Goal: Transaction & Acquisition: Subscribe to service/newsletter

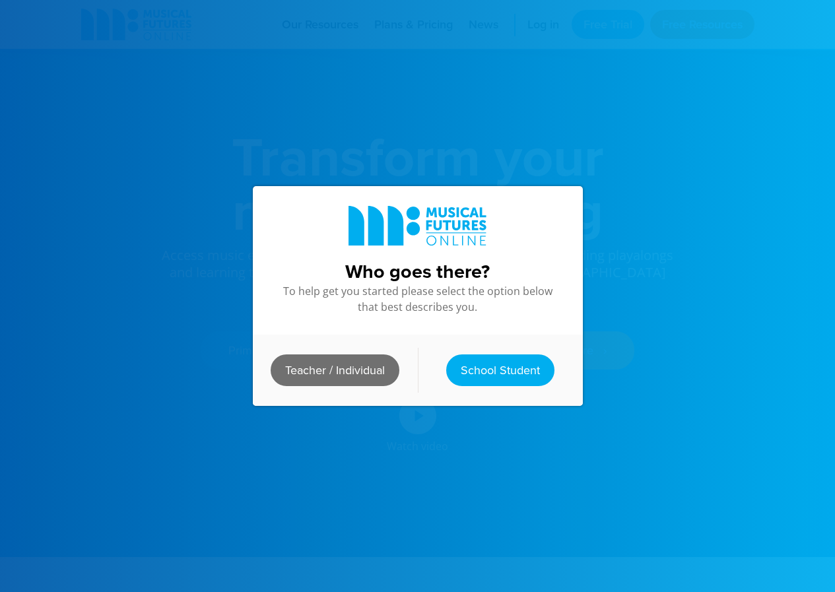
click at [340, 364] on link "Teacher / Individual" at bounding box center [335, 371] width 129 height 32
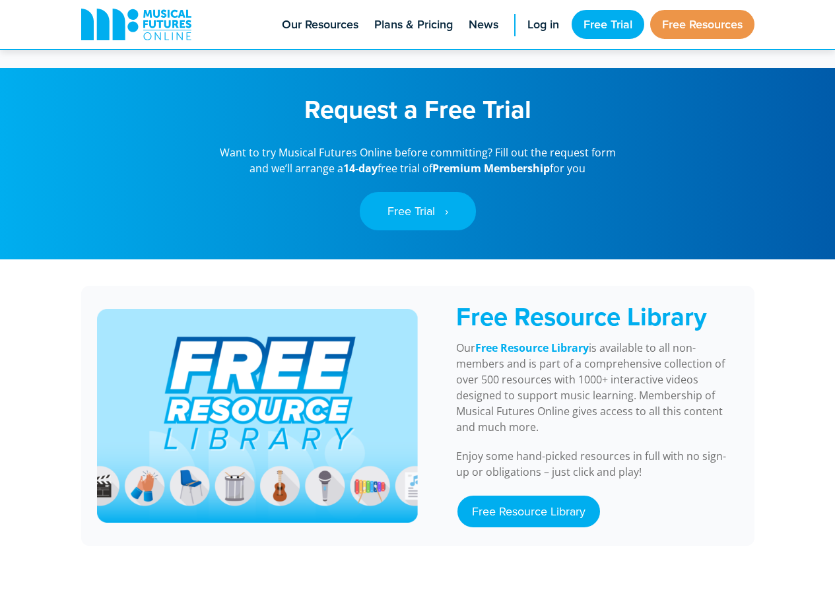
scroll to position [792, 0]
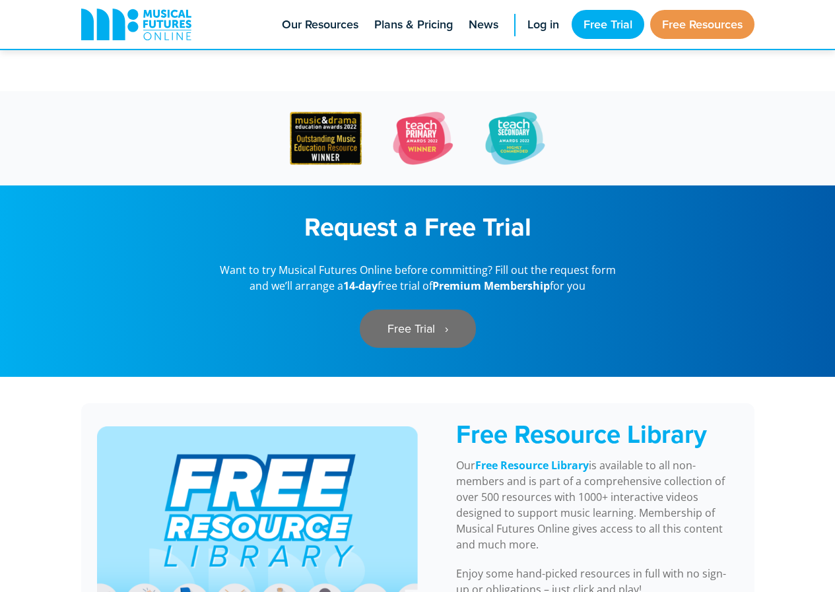
click at [446, 314] on link "Free Trial ‎‏‏‎ ‎ ›" at bounding box center [418, 329] width 116 height 38
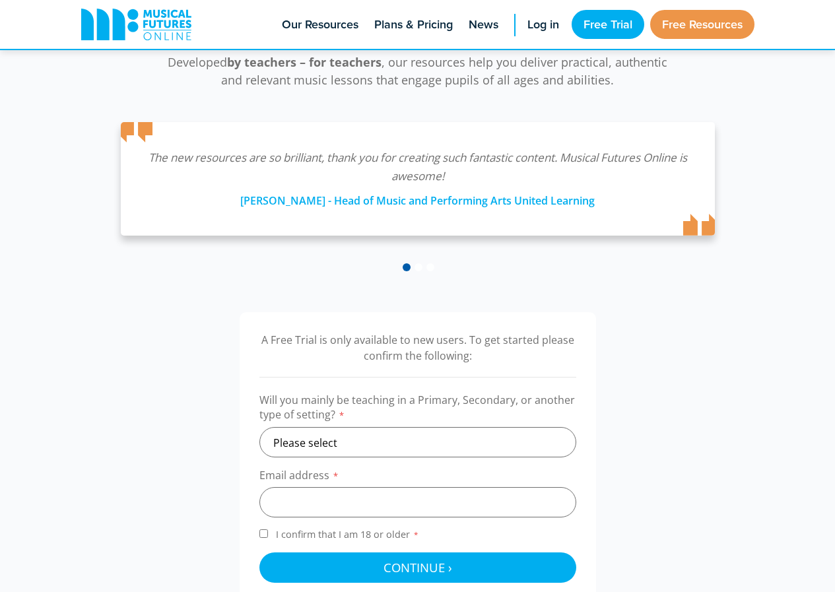
scroll to position [198, 0]
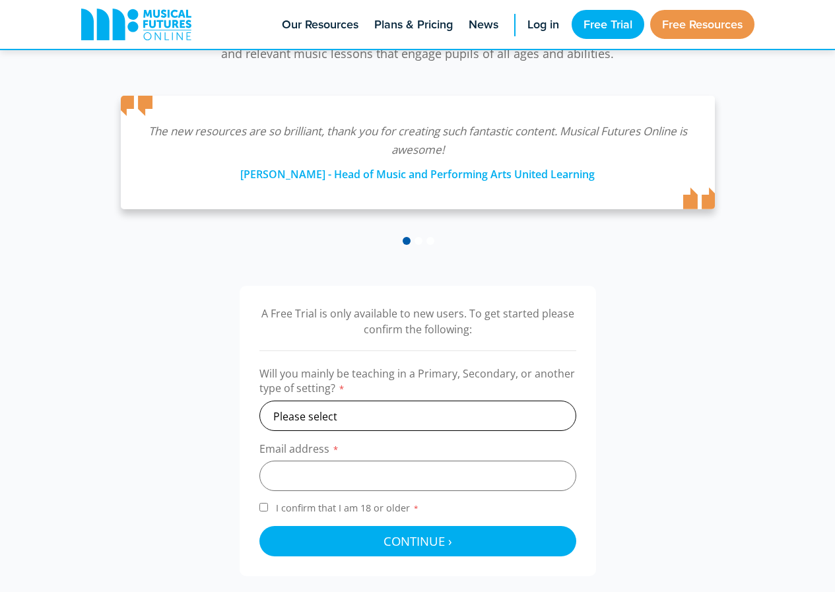
click at [392, 409] on select "Please select Primary Secondary Other" at bounding box center [417, 416] width 317 height 30
select select "secondary"
click at [259, 401] on select "Please select Primary Secondary Other" at bounding box center [417, 416] width 317 height 30
click at [388, 477] on input "email" at bounding box center [417, 476] width 317 height 30
type input "ama@culford.co.uk"
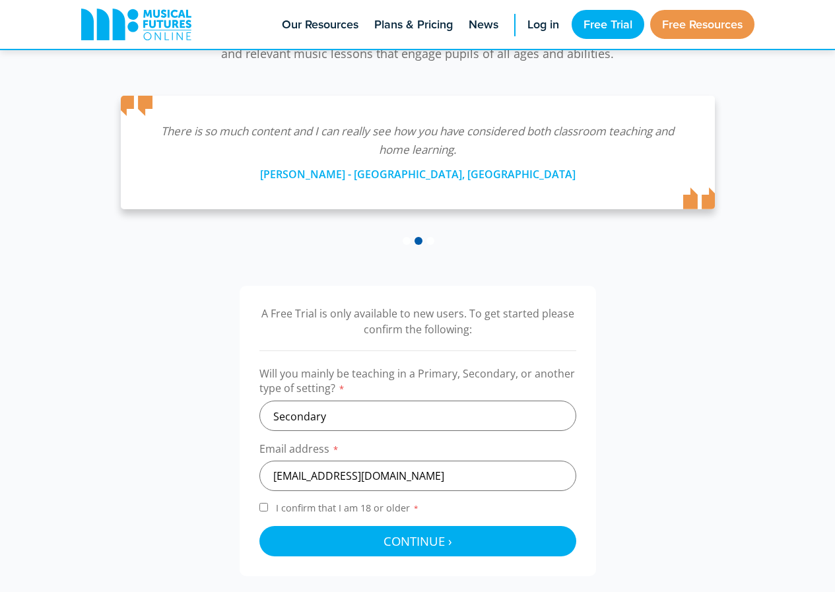
click at [330, 507] on span "I confirm that I am 18 or older *" at bounding box center [347, 508] width 149 height 13
click at [268, 507] on input "I confirm that I am 18 or older *" at bounding box center [263, 507] width 9 height 9
checkbox input "true"
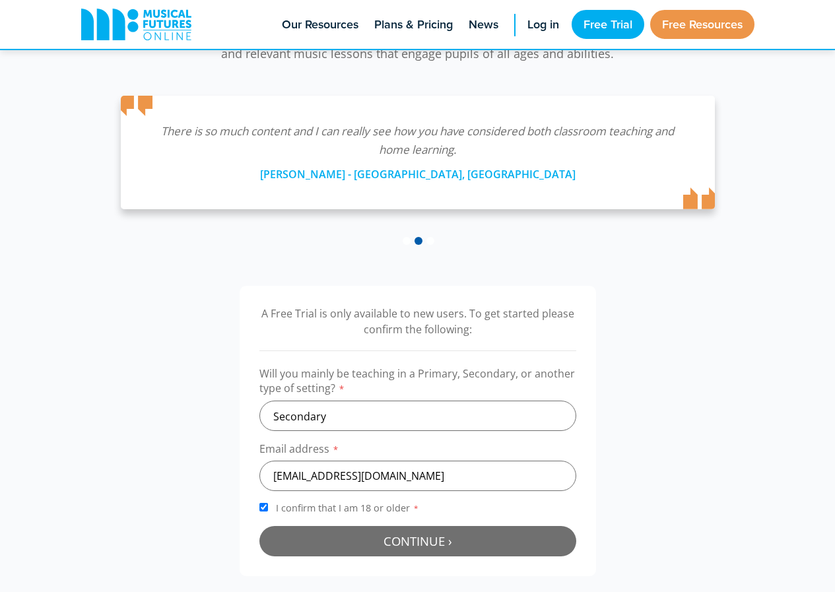
click at [410, 539] on span "Continue ›" at bounding box center [418, 541] width 69 height 17
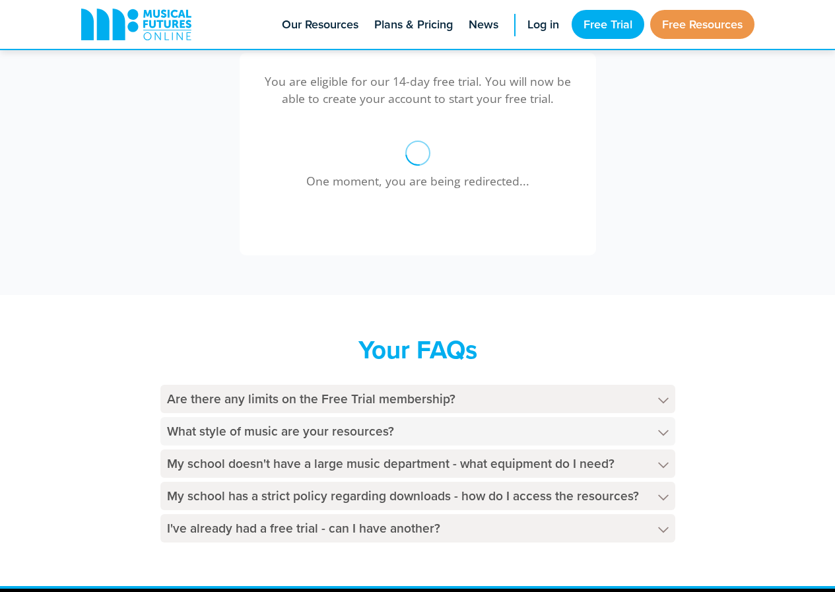
scroll to position [431, 0]
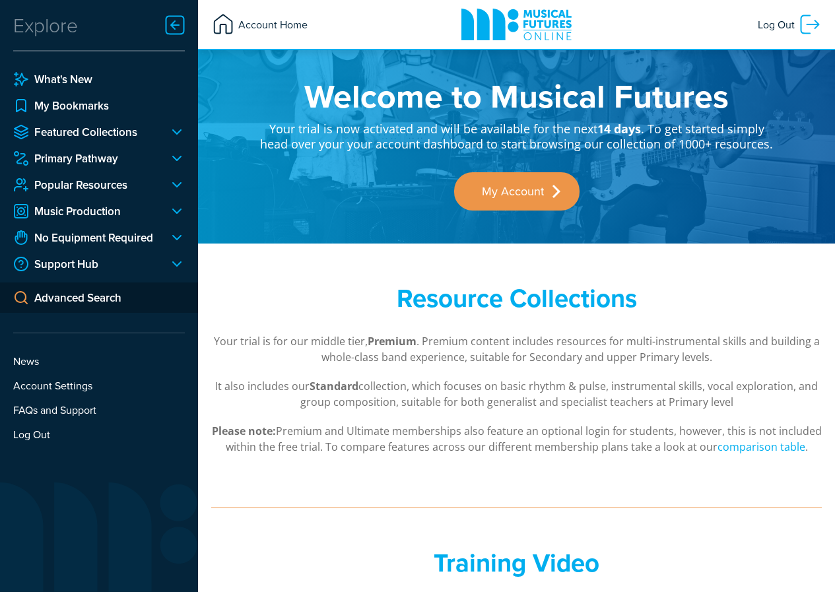
click at [254, 24] on span "Account Home" at bounding box center [271, 25] width 73 height 24
